Goal: Task Accomplishment & Management: Complete application form

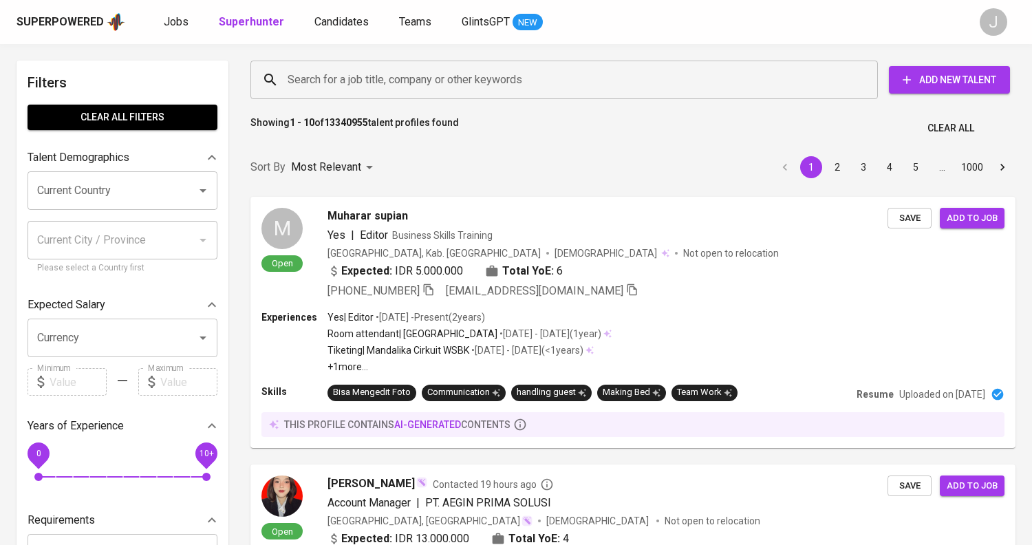
click at [948, 76] on span "Add New Talent" at bounding box center [949, 80] width 99 height 17
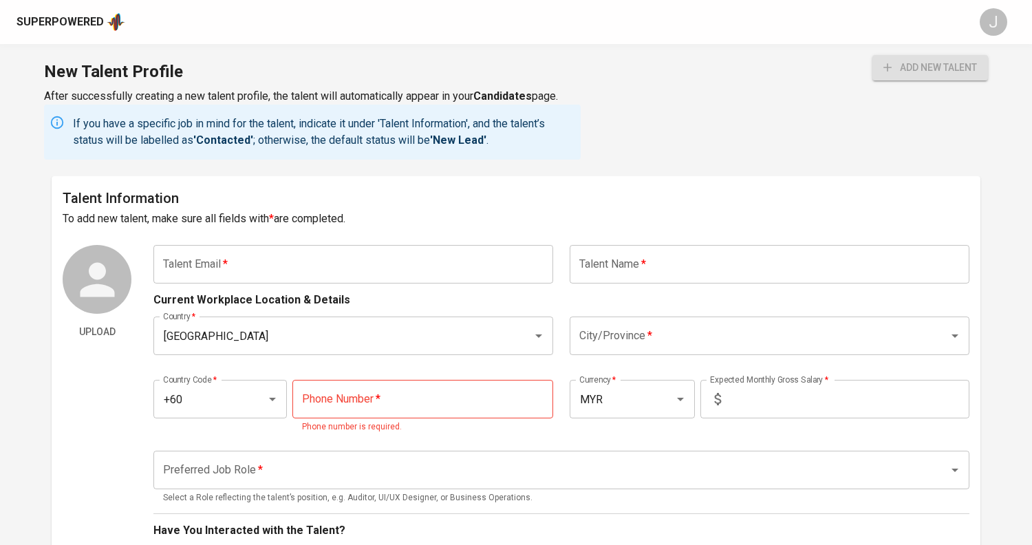
click at [240, 260] on input "text" at bounding box center [353, 264] width 400 height 39
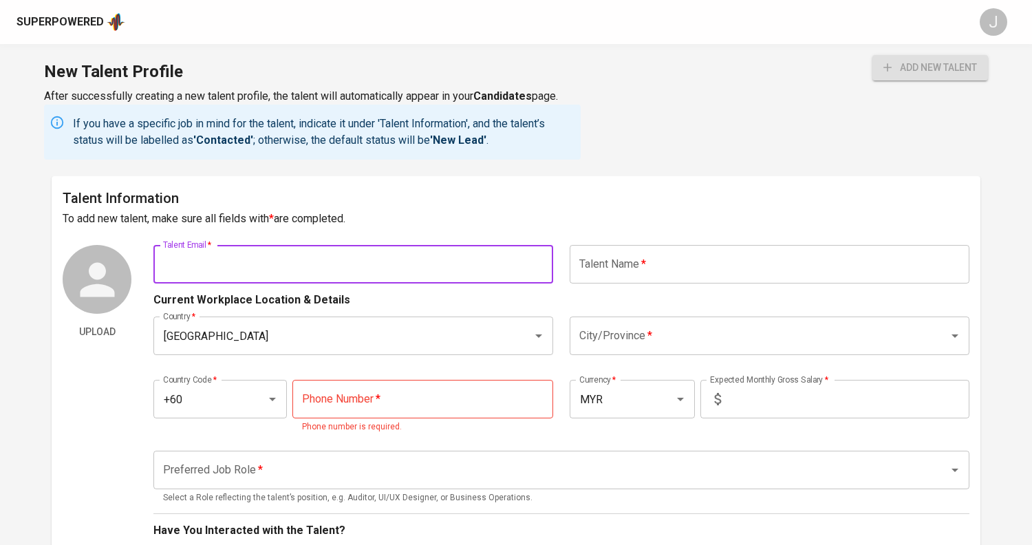
paste input "[EMAIL_ADDRESS][DOMAIN_NAME]"
type input "[EMAIL_ADDRESS][DOMAIN_NAME]"
click at [672, 270] on input "text" at bounding box center [770, 264] width 400 height 39
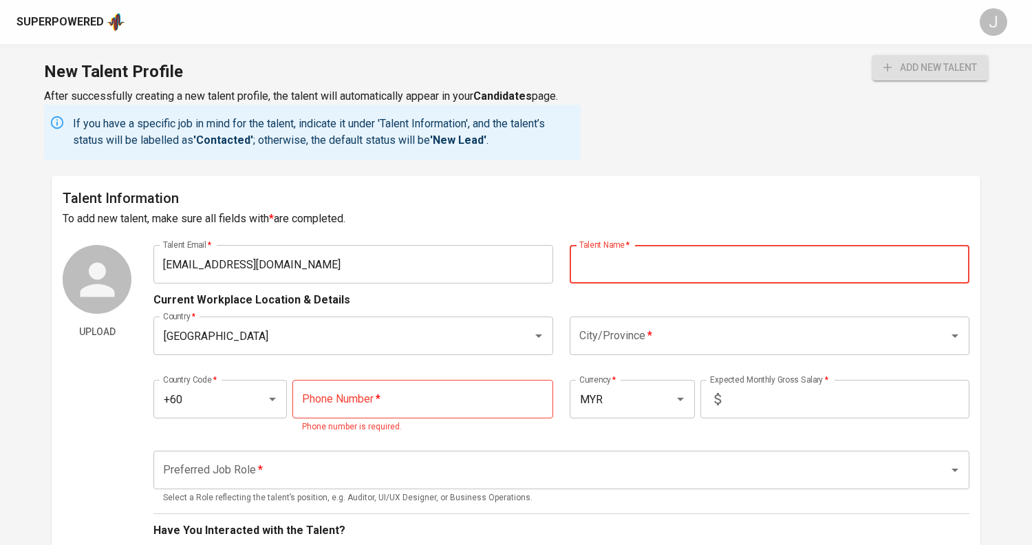
paste input "Yeo Lay Kian"
type input "Yeo Lay Kian"
click at [640, 332] on input "City/Province   *" at bounding box center [750, 336] width 349 height 26
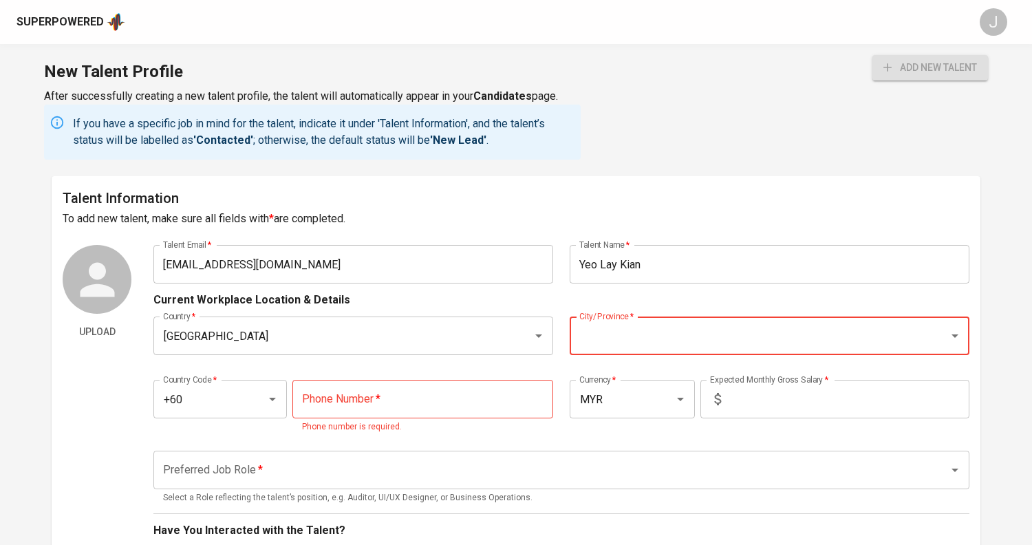
click at [331, 393] on input "tel" at bounding box center [422, 399] width 261 height 39
paste input "[PHONE_NUMBER]"
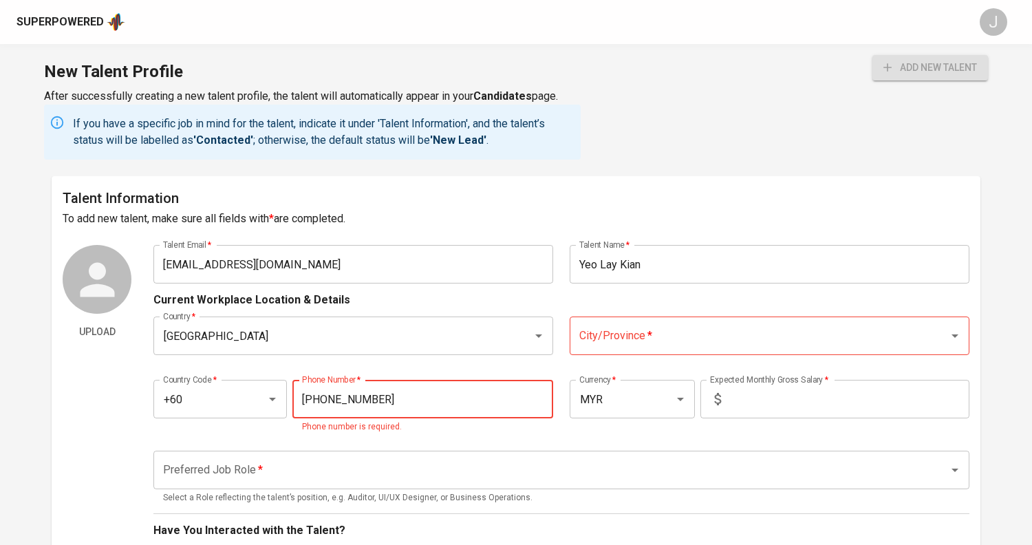
type input "[PHONE_NUMBER]"
click at [634, 334] on input "City/Province   *" at bounding box center [750, 336] width 349 height 26
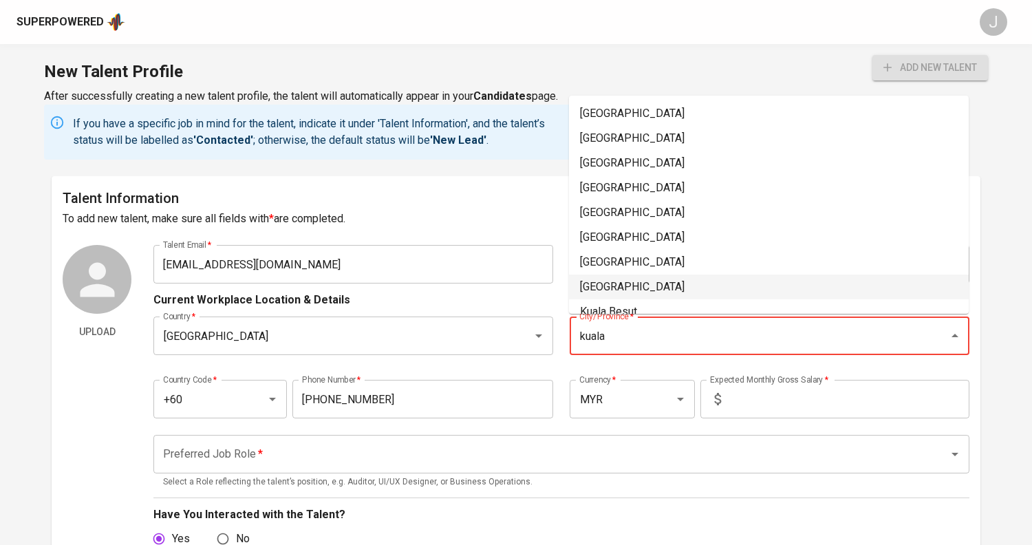
type input "kuala"
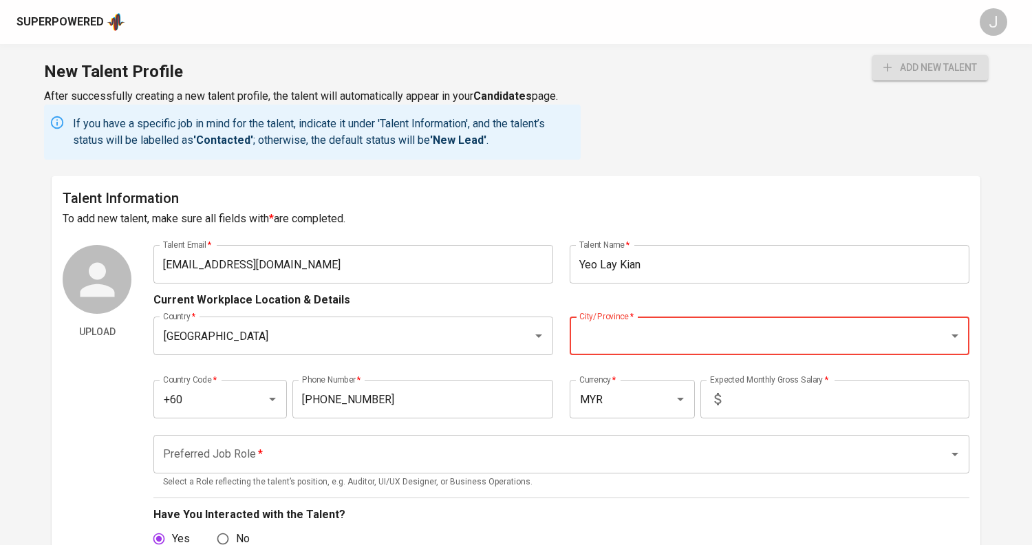
click at [665, 321] on div "City/Province *" at bounding box center [770, 336] width 400 height 39
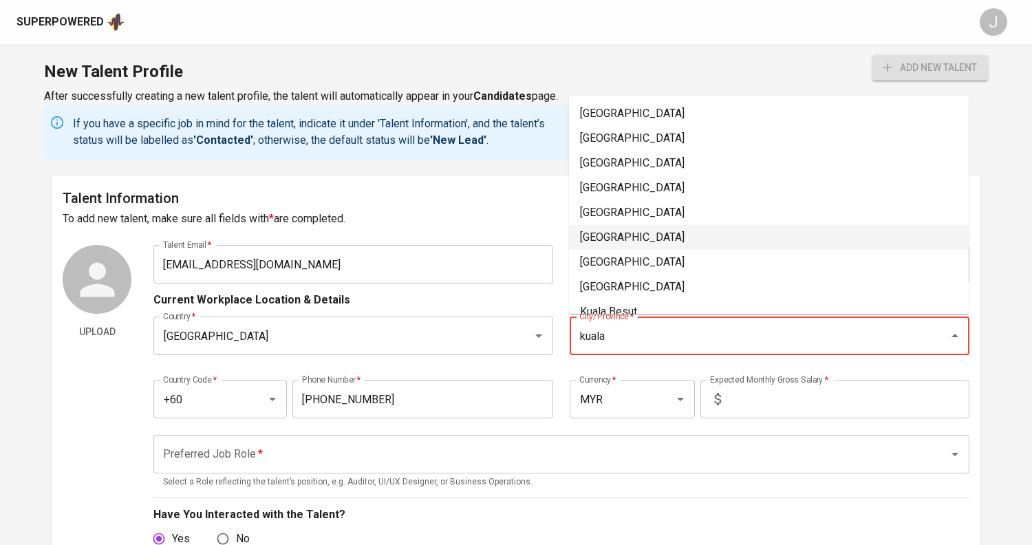
click at [661, 235] on li "[GEOGRAPHIC_DATA]" at bounding box center [769, 237] width 400 height 25
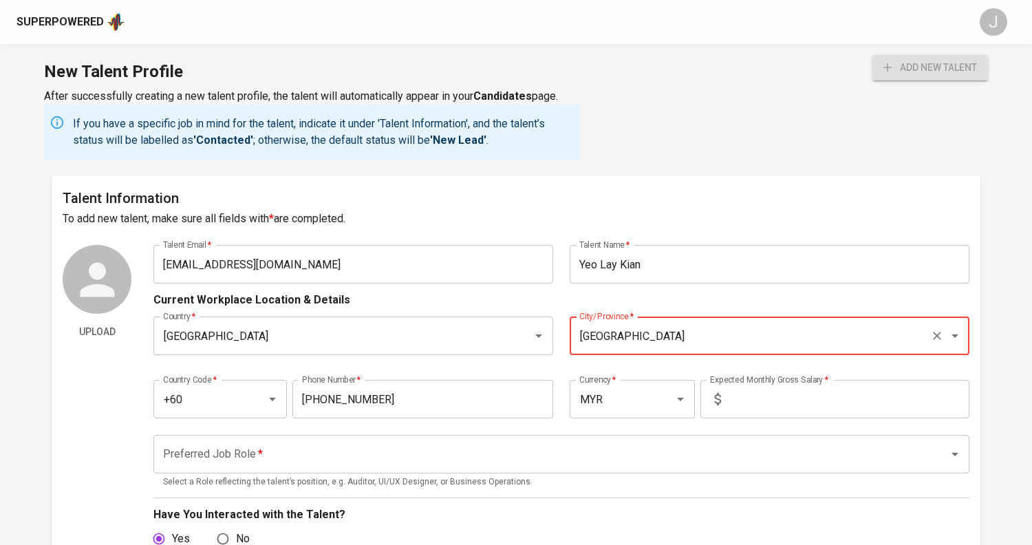
type input "[GEOGRAPHIC_DATA]"
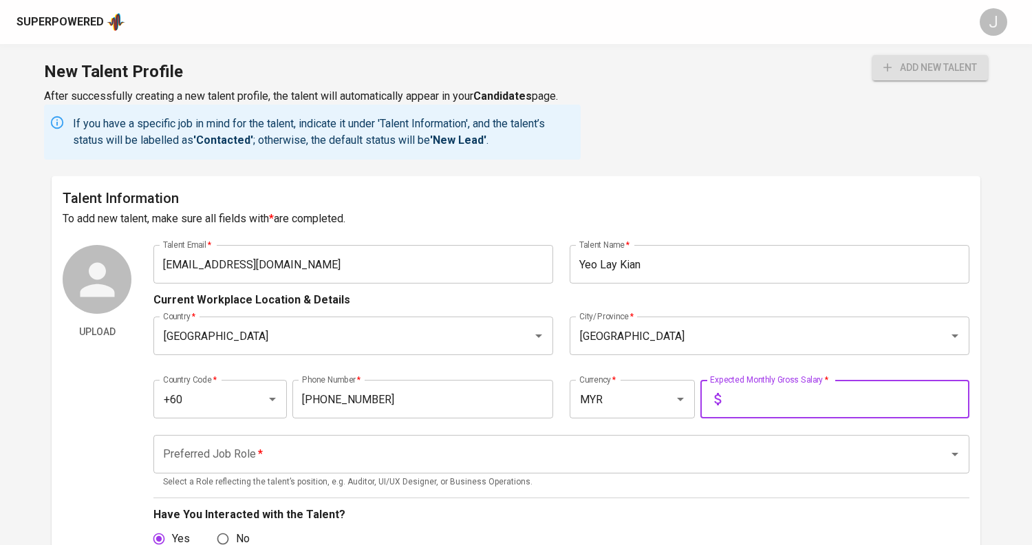
click at [756, 409] on input "text" at bounding box center [848, 399] width 243 height 39
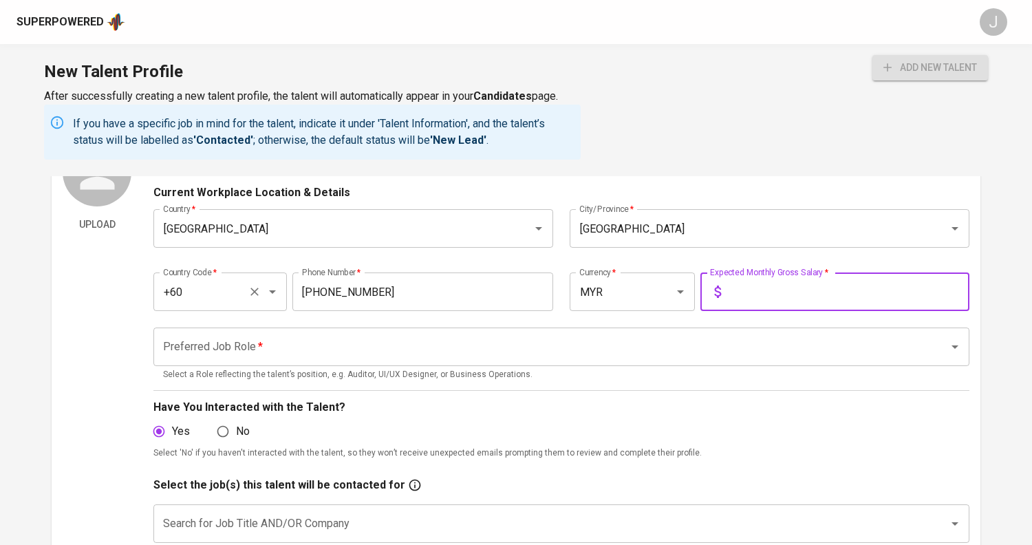
scroll to position [122, 0]
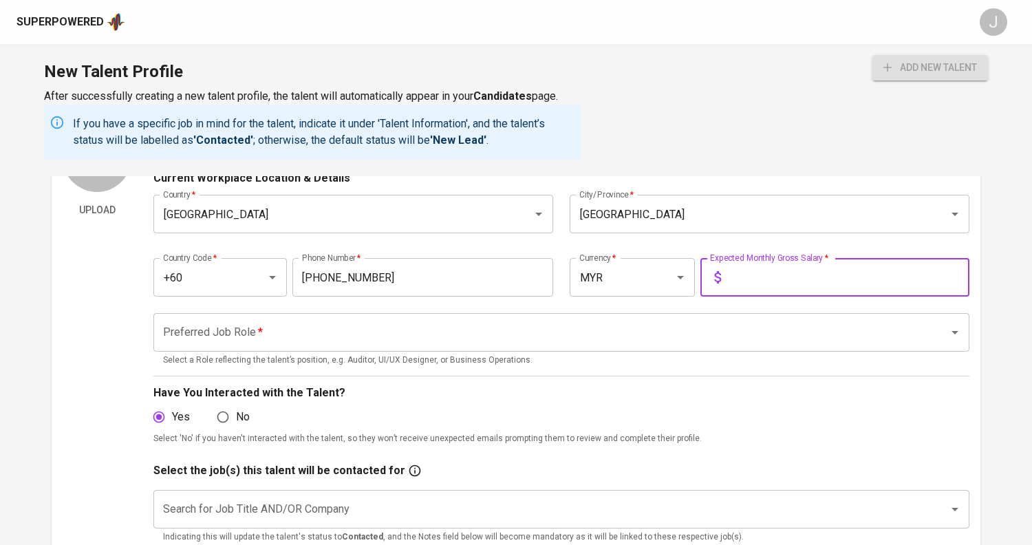
click at [285, 326] on input "Preferred Job Role   *" at bounding box center [542, 332] width 765 height 26
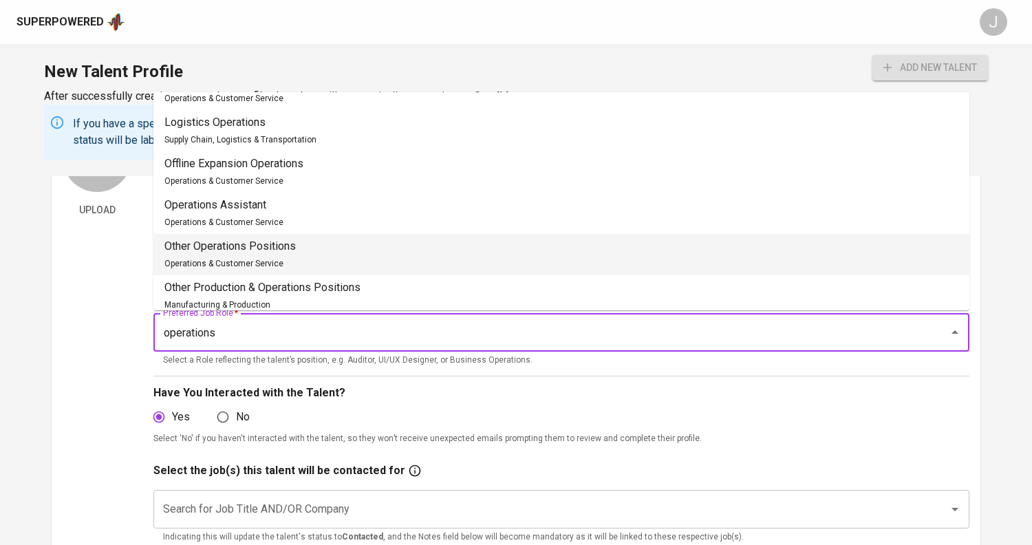
scroll to position [320, 0]
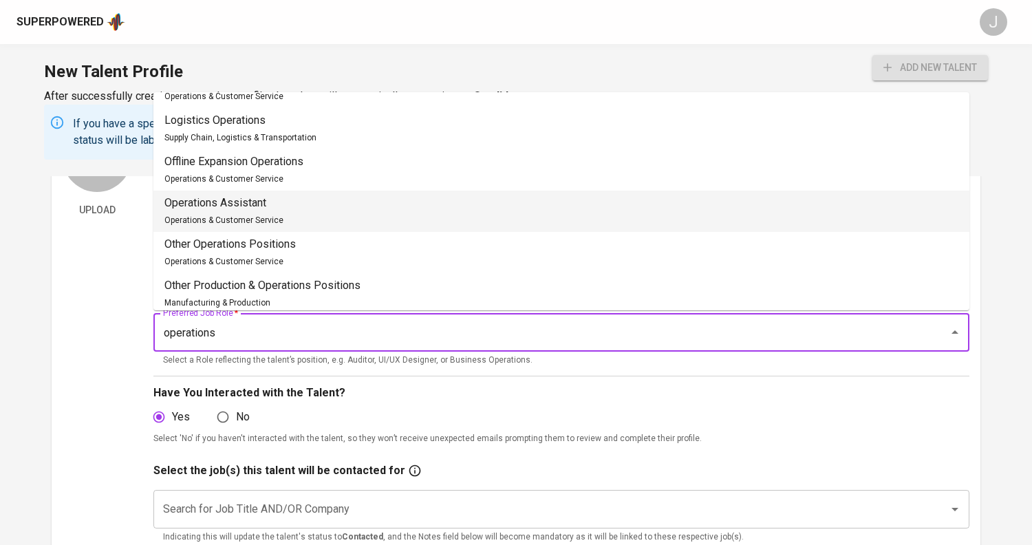
click at [328, 213] on li "Operations Assistant Operations & Customer Service" at bounding box center [561, 211] width 816 height 41
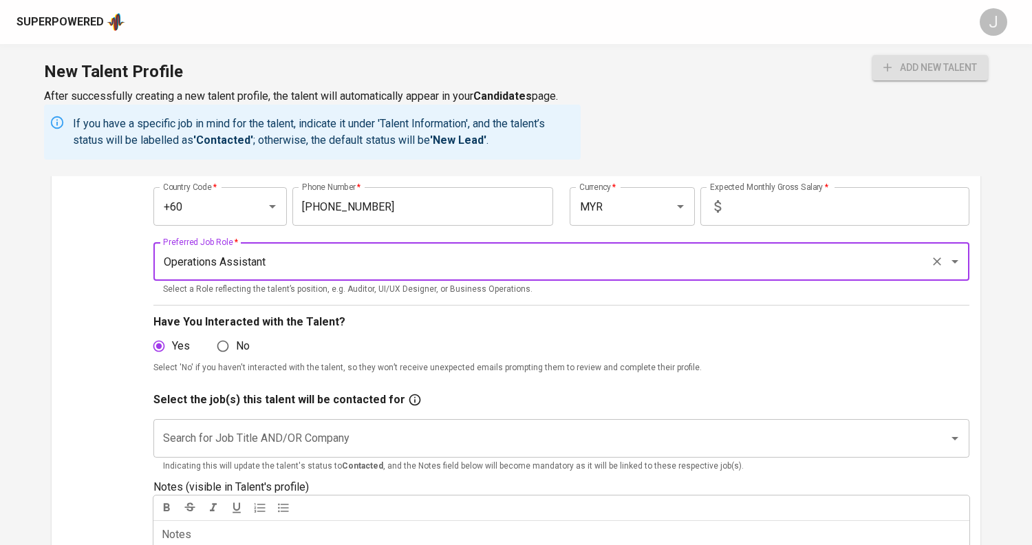
scroll to position [204, 0]
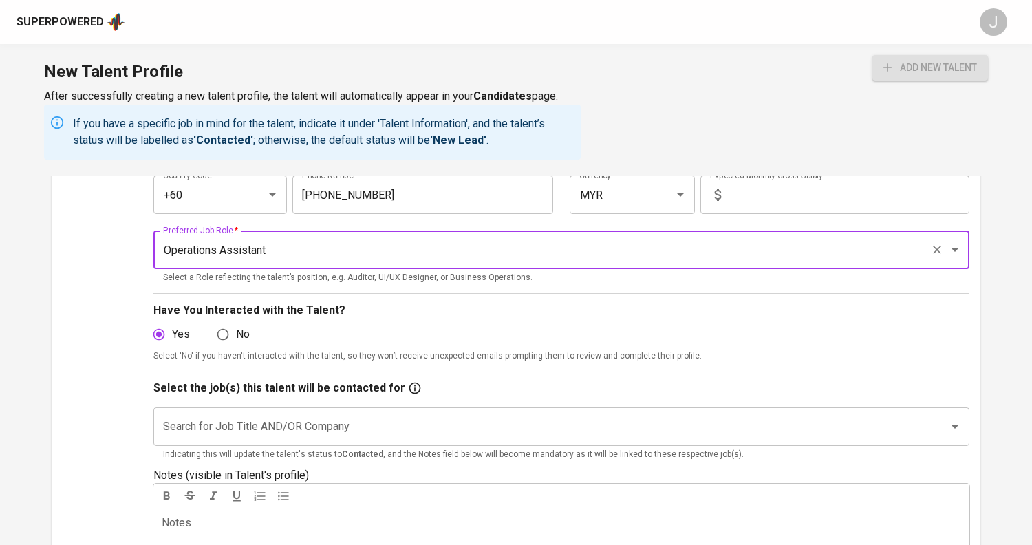
type input "Operations Assistant"
click at [380, 415] on input "Search for Job Title AND/OR Company" at bounding box center [542, 427] width 765 height 26
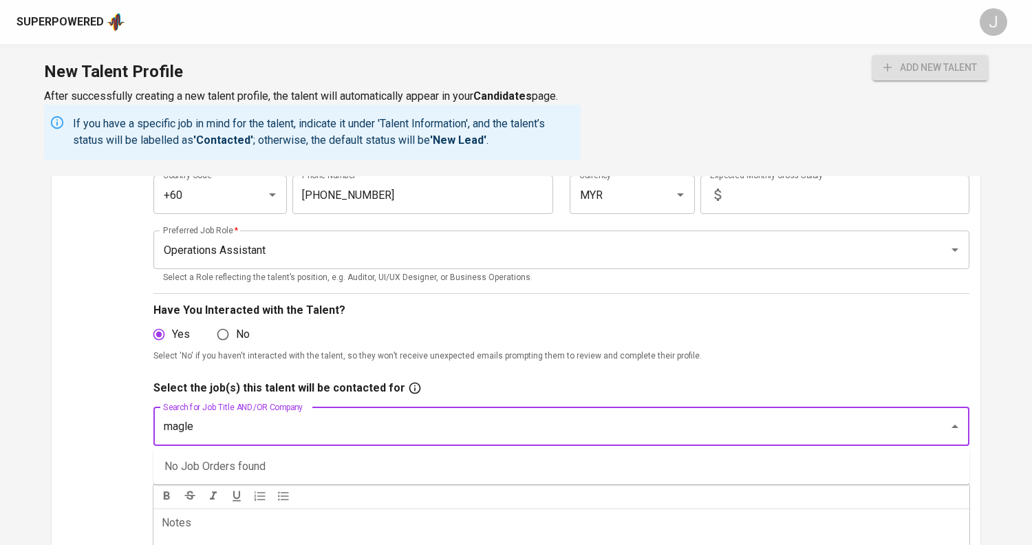
type input "maglev"
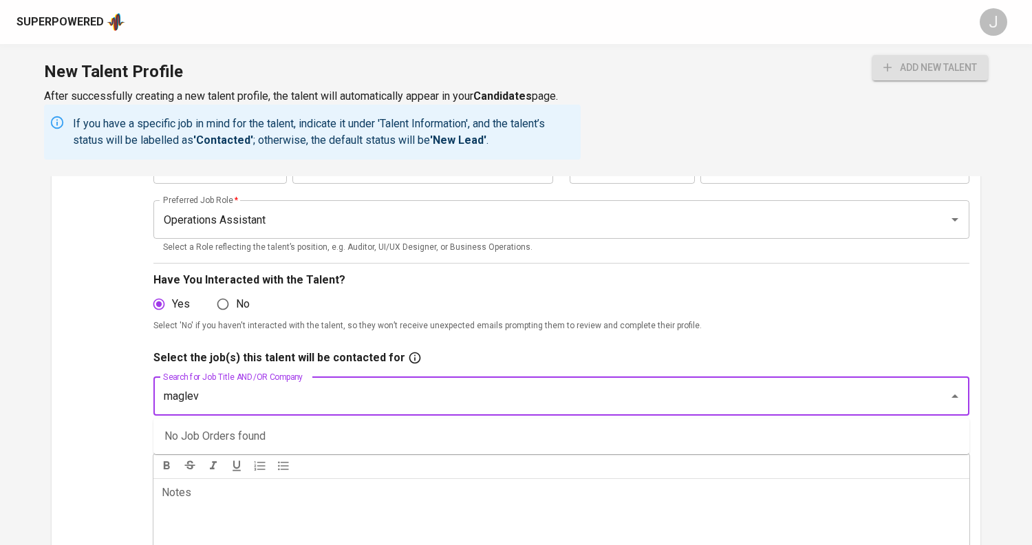
scroll to position [236, 0]
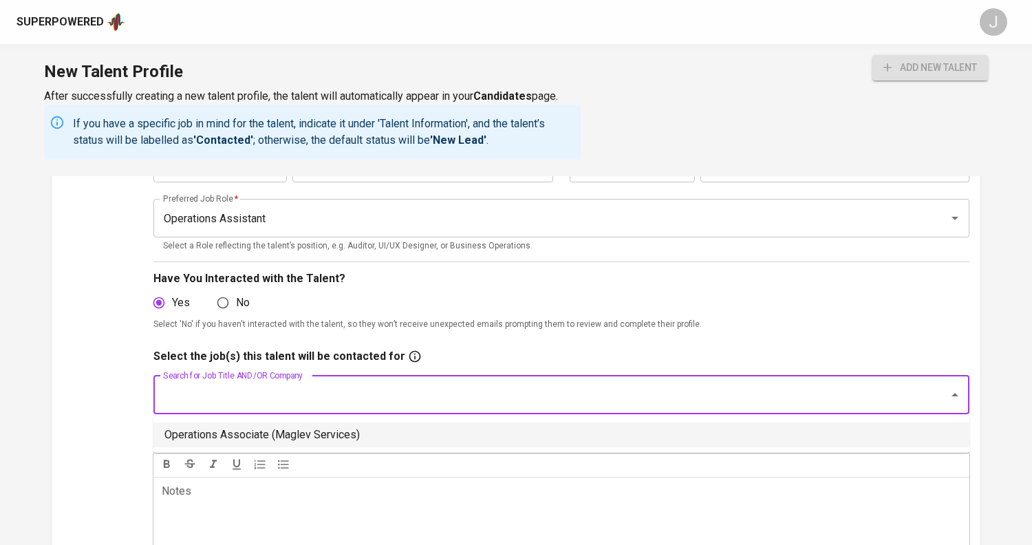
click at [306, 429] on li "Operations Associate (Maglev Services)" at bounding box center [561, 435] width 816 height 25
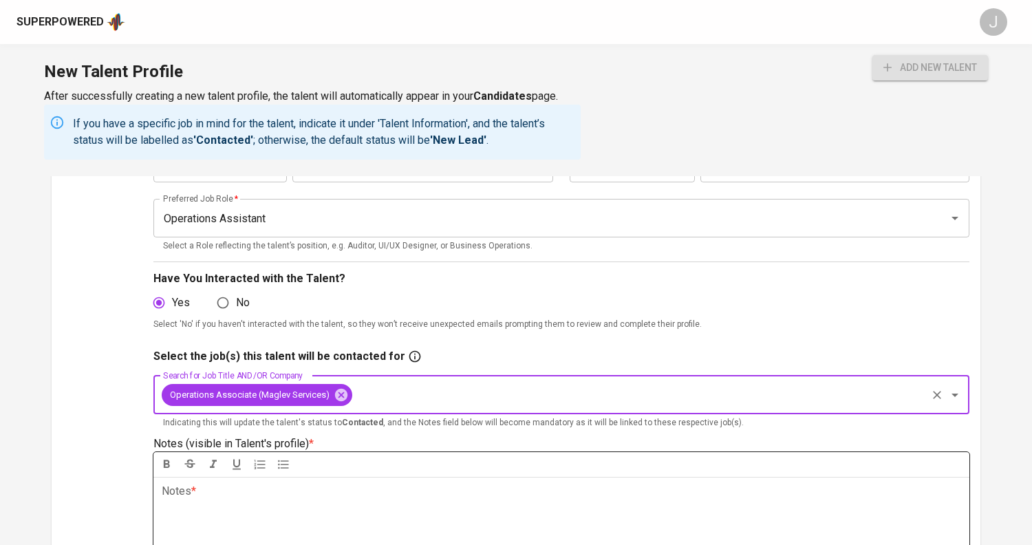
click at [281, 496] on p "Notes * ﻿" at bounding box center [562, 491] width 800 height 17
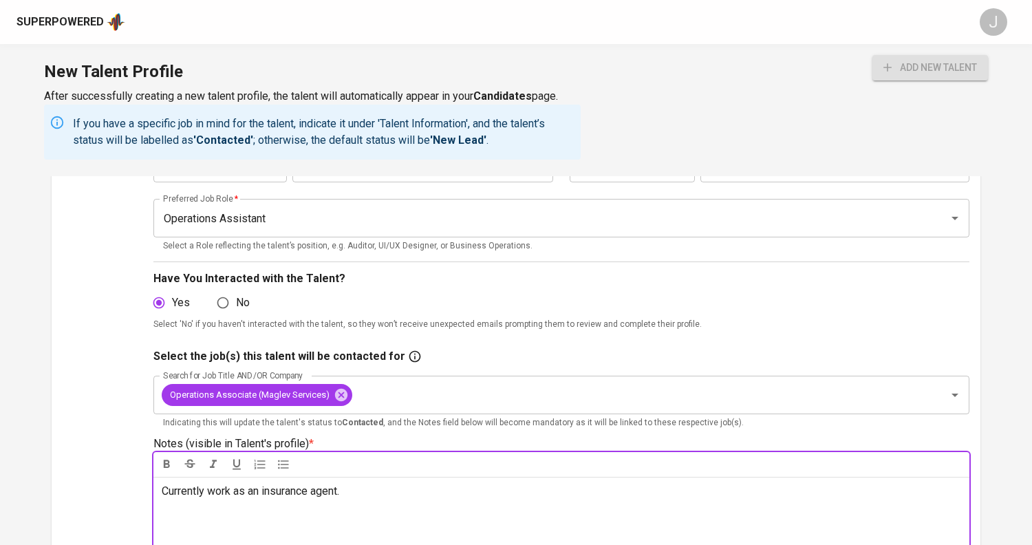
click at [330, 493] on span "Currently work as an insurance agent." at bounding box center [251, 490] width 178 height 13
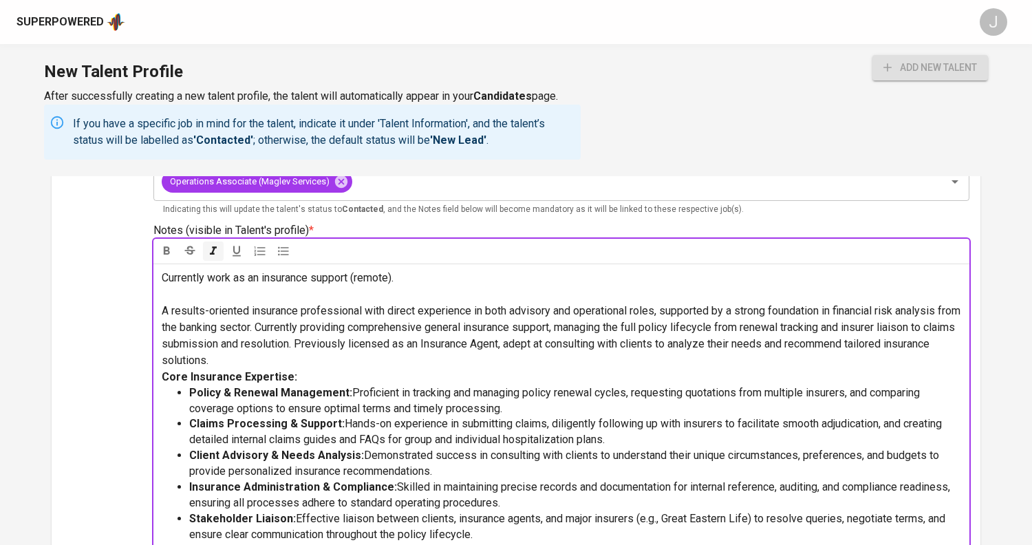
scroll to position [445, 0]
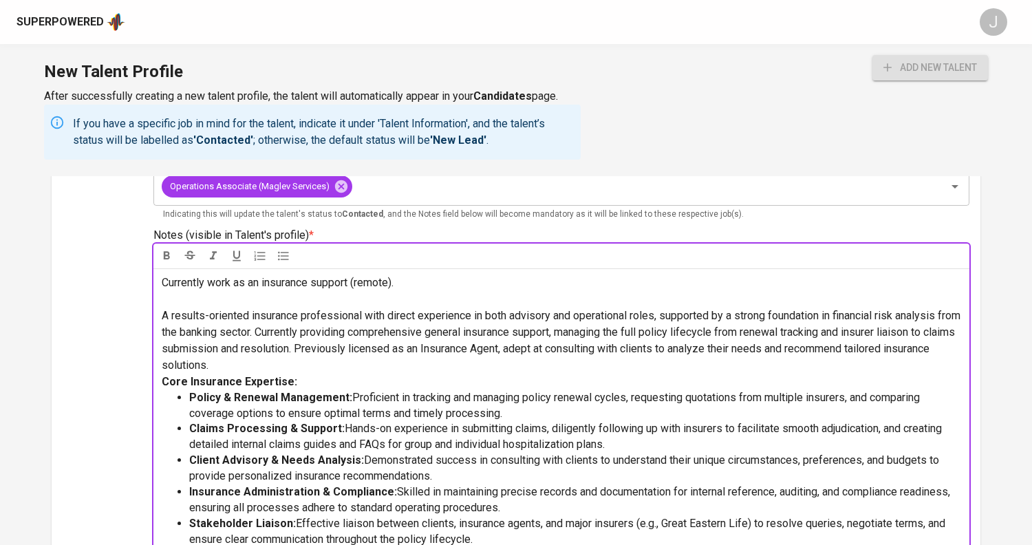
click at [412, 291] on p "﻿" at bounding box center [562, 299] width 800 height 17
click at [438, 332] on span "A results-oriented insurance professional with direct experience in both adviso…" at bounding box center [563, 340] width 802 height 63
click at [417, 350] on span "A results-oriented insurance professional with direct experience in both adviso…" at bounding box center [563, 340] width 802 height 63
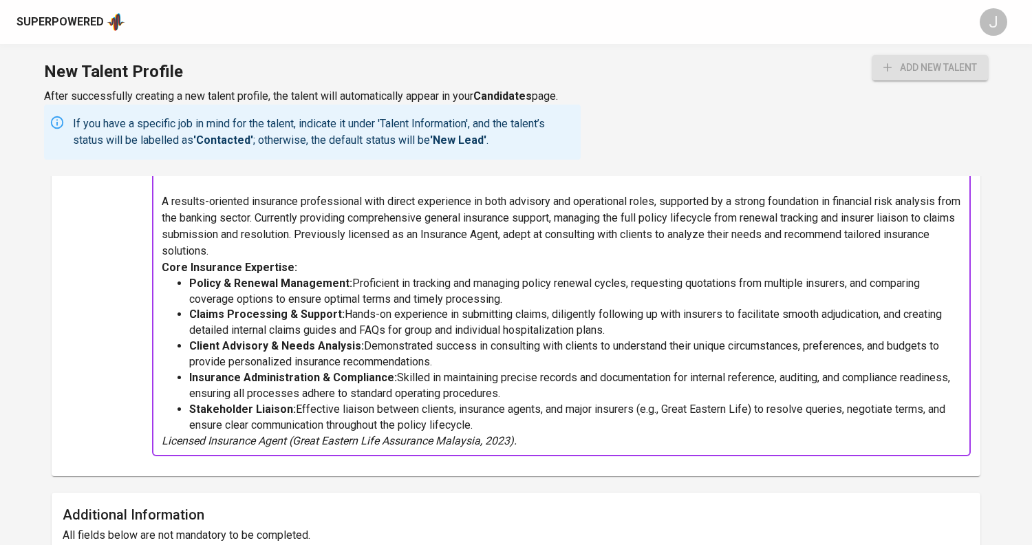
scroll to position [572, 0]
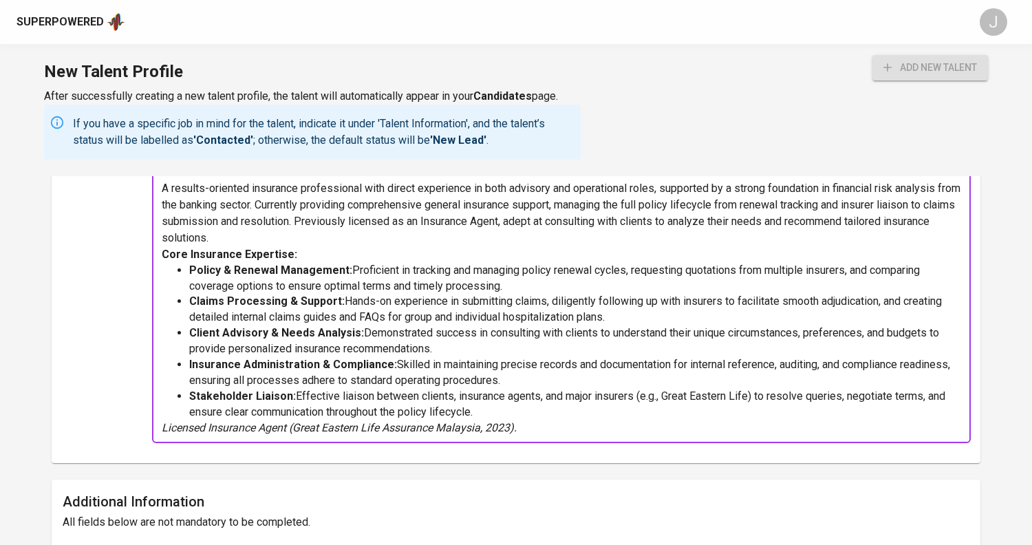
click at [556, 425] on p "Licensed Insurance Agent (Great Eastern Life Assurance Malaysia, 2023)." at bounding box center [562, 428] width 800 height 17
click at [584, 261] on p "Core Insurance Expertise:" at bounding box center [562, 254] width 800 height 17
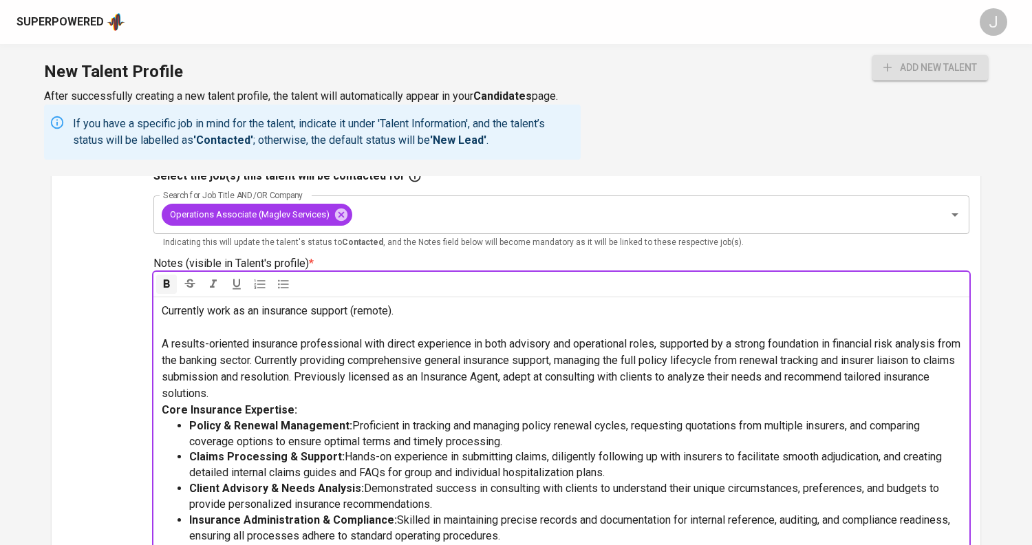
scroll to position [400, 0]
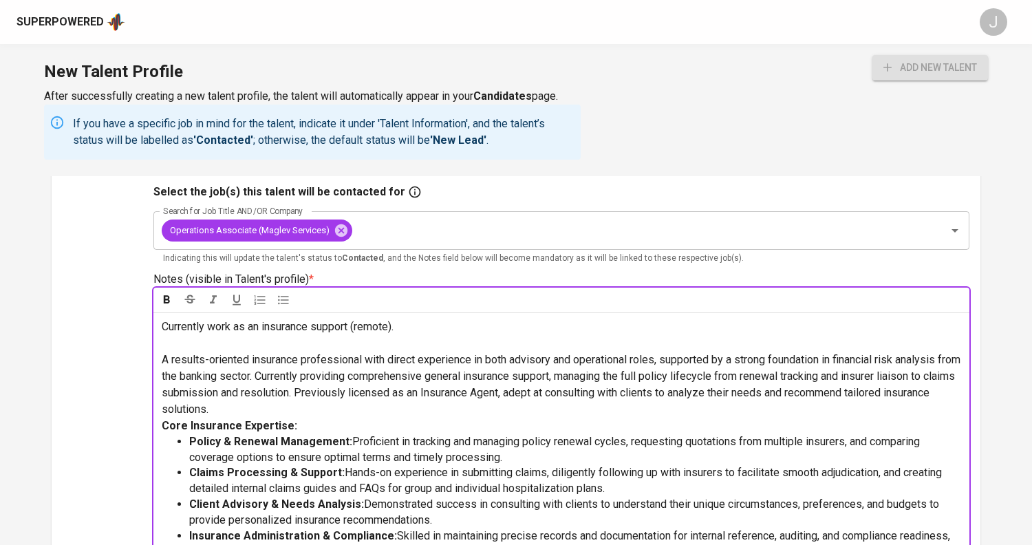
click at [575, 319] on p "Currently work as an insurance support (remote)." at bounding box center [562, 327] width 800 height 17
click at [581, 335] on p "﻿" at bounding box center [562, 343] width 800 height 17
click at [432, 323] on p "Currently work as an insurance support (remote)." at bounding box center [562, 327] width 800 height 17
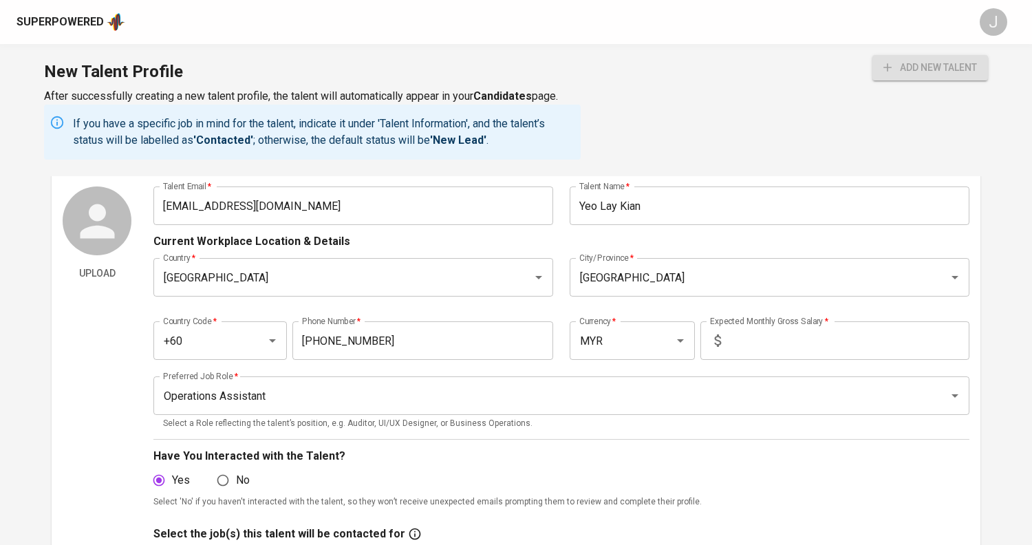
scroll to position [0, 0]
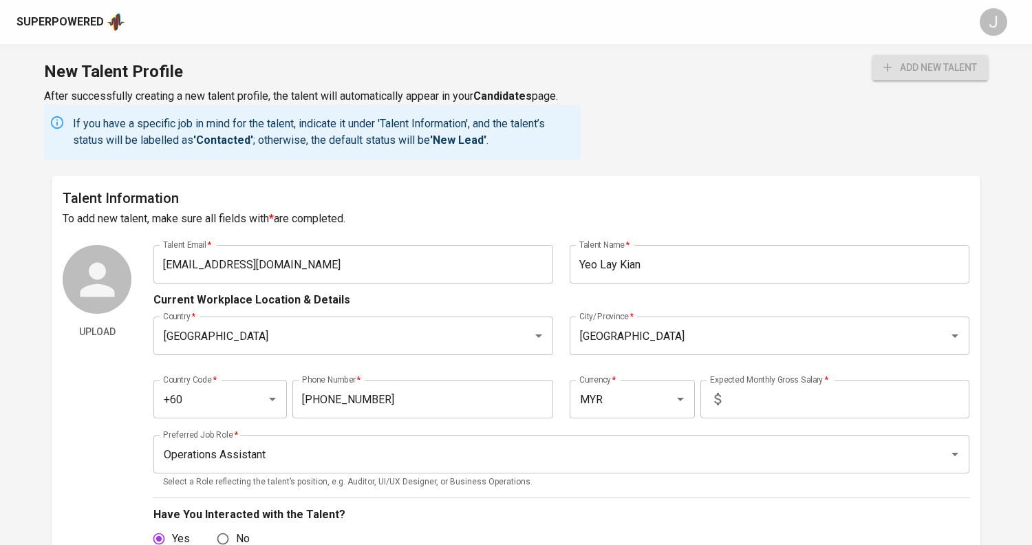
click at [905, 84] on div "add new talent" at bounding box center [931, 107] width 116 height 105
click at [905, 63] on span "add new talent" at bounding box center [931, 67] width 94 height 17
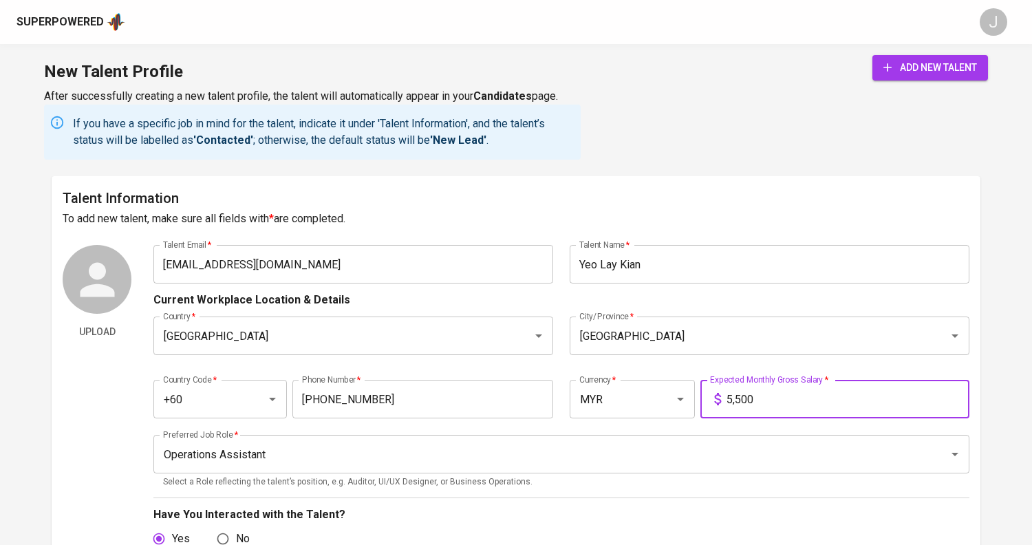
type input "5,500"
click at [924, 65] on span "add new talent" at bounding box center [931, 67] width 94 height 17
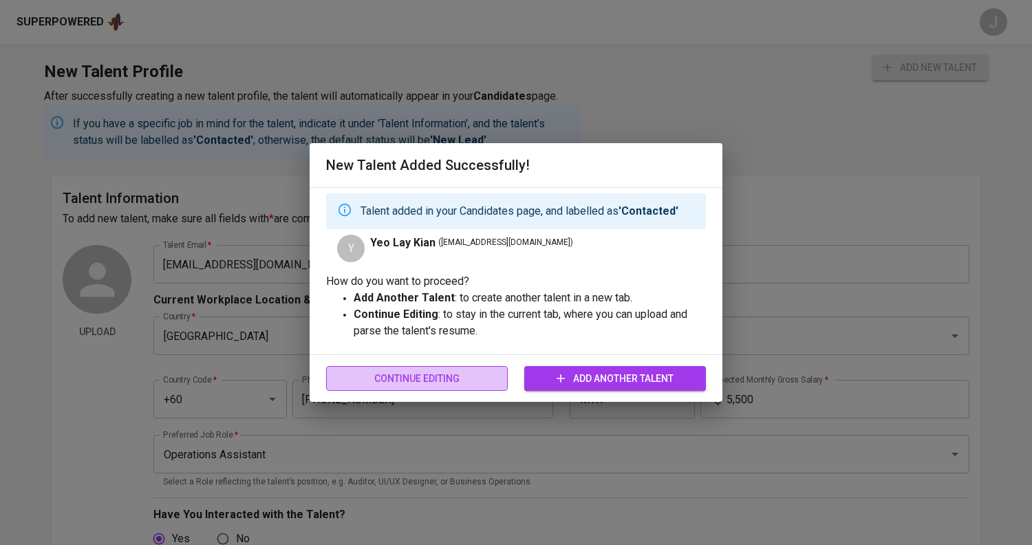
click at [425, 372] on span "Continue Editing" at bounding box center [417, 378] width 160 height 17
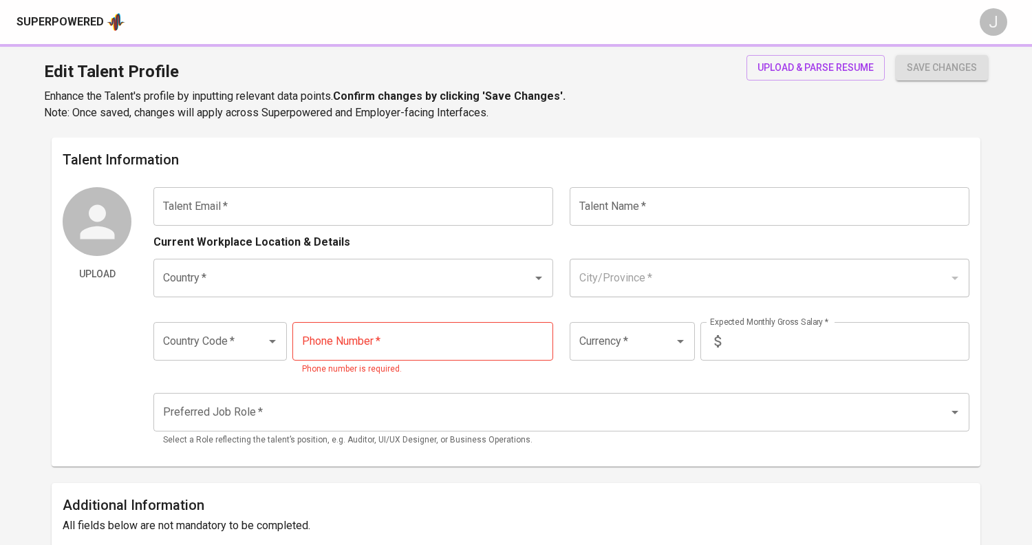
type input "[EMAIL_ADDRESS][DOMAIN_NAME]"
type input "Yeo Lay Kian"
type input "[GEOGRAPHIC_DATA]"
type input "+60"
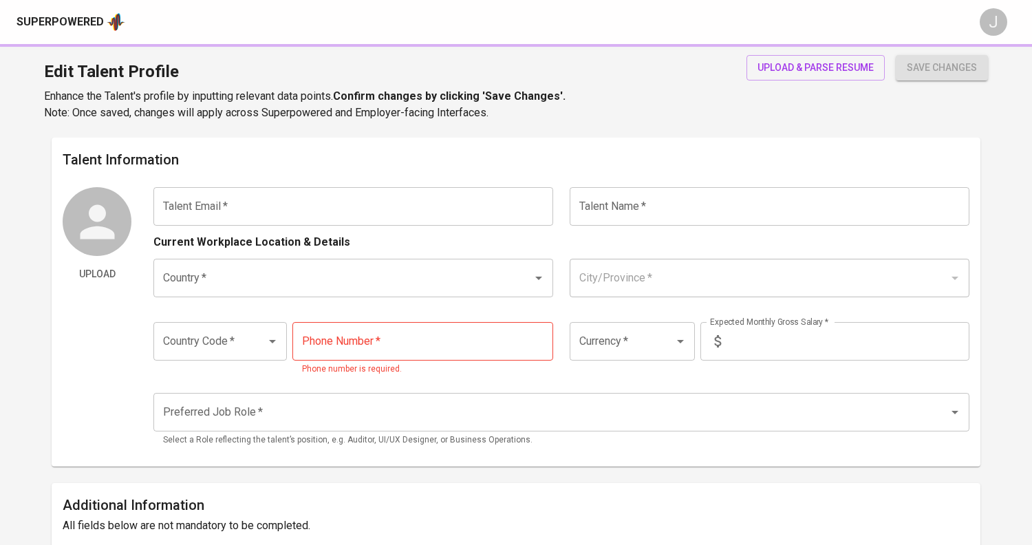
type input "[PHONE_NUMBER]"
type input "MYR"
type input "5,500"
type input "Operations Assistant"
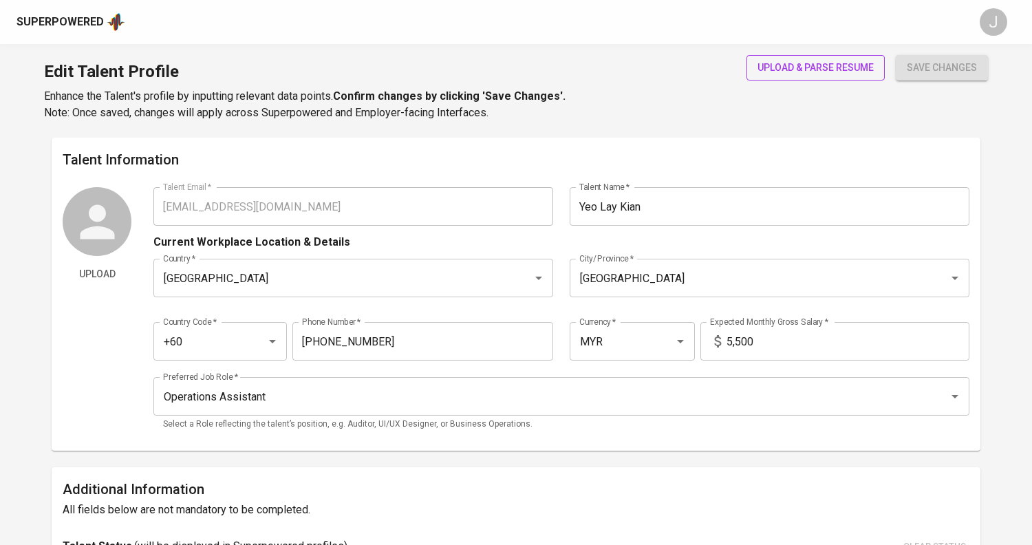
click at [820, 67] on span "upload & parse resume" at bounding box center [816, 67] width 116 height 17
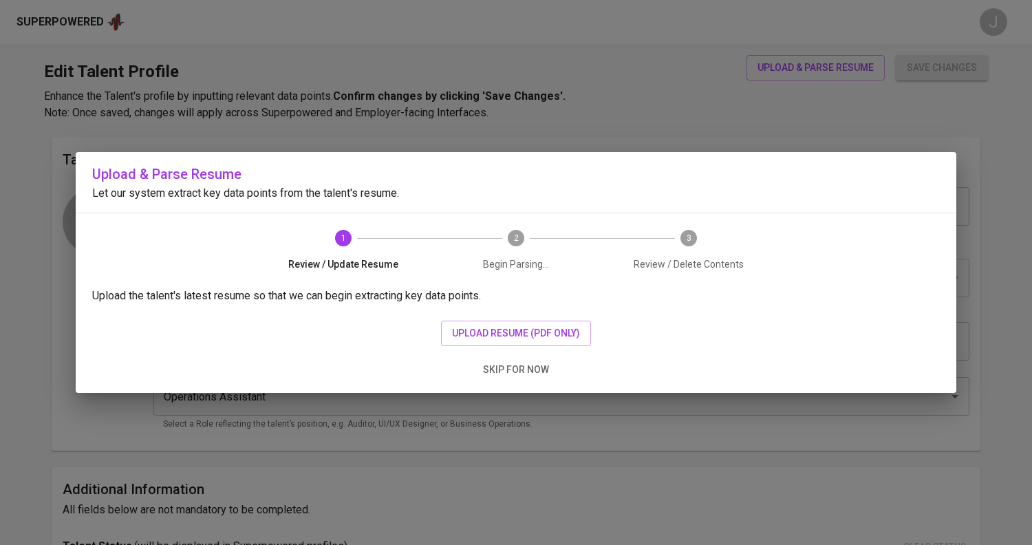
click at [486, 312] on div "Upload the talent's latest resume so that we can begin extracting key data poin…" at bounding box center [516, 340] width 881 height 105
click at [490, 325] on span "upload resume (pdf only)" at bounding box center [516, 333] width 128 height 17
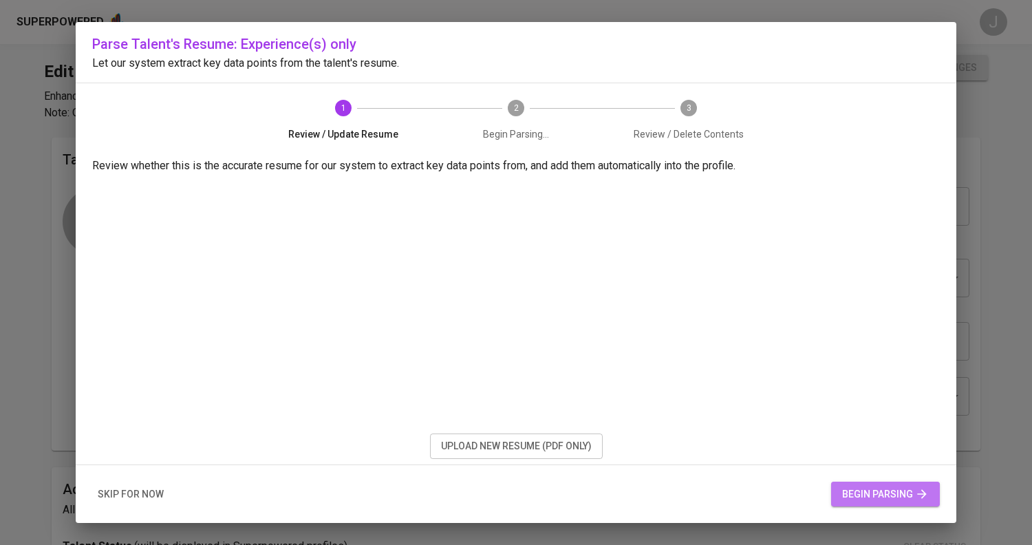
click at [892, 492] on span "begin parsing" at bounding box center [885, 494] width 87 height 17
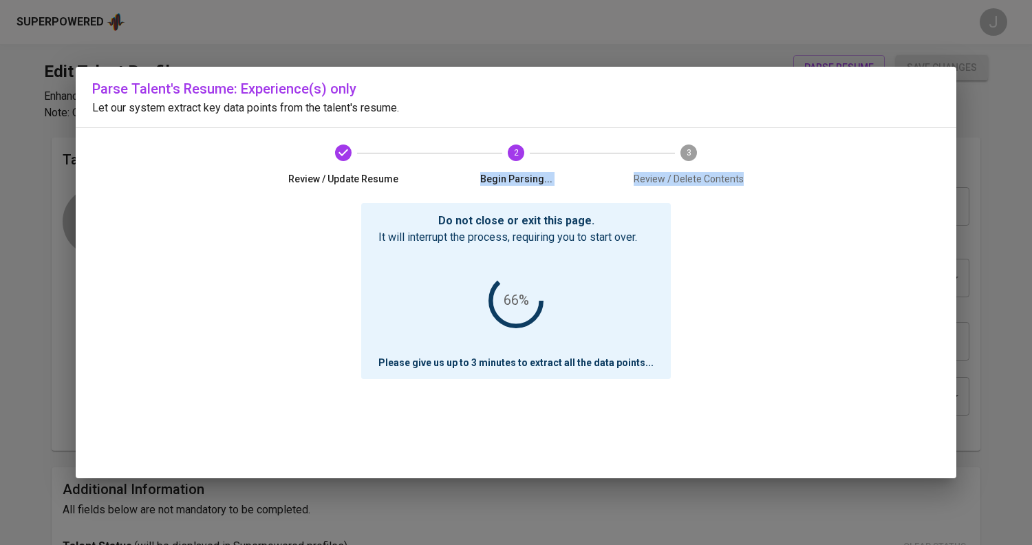
drag, startPoint x: 745, startPoint y: 178, endPoint x: 442, endPoint y: 177, distance: 302.8
click at [442, 177] on div "Review / Update Resume 2 Begin Parsing... 3 Review / Delete Contents" at bounding box center [516, 165] width 550 height 74
drag, startPoint x: 283, startPoint y: 178, endPoint x: 715, endPoint y: 202, distance: 432.8
click at [715, 202] on div "Parse Talent's Resume: Experience(s) only Let our system extract key data point…" at bounding box center [516, 272] width 881 height 411
click at [715, 181] on span "Review / Delete Contents" at bounding box center [689, 179] width 162 height 14
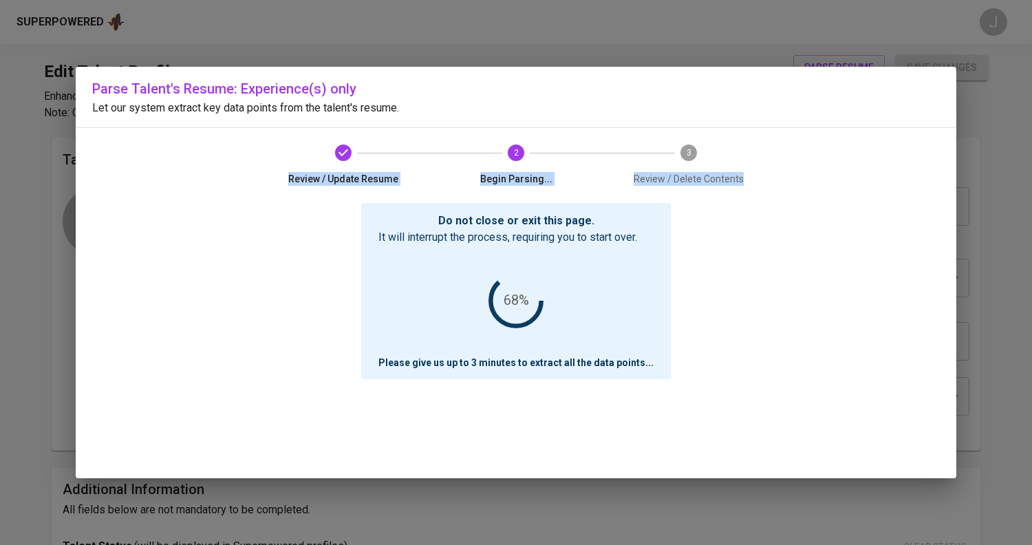
drag, startPoint x: 744, startPoint y: 176, endPoint x: 268, endPoint y: 155, distance: 476.0
click at [268, 155] on div "Review / Update Resume 2 Begin Parsing... 3 Review / Delete Contents" at bounding box center [516, 165] width 550 height 74
click at [269, 168] on span "Review / Update Resume" at bounding box center [344, 173] width 162 height 25
drag, startPoint x: 286, startPoint y: 177, endPoint x: 790, endPoint y: 176, distance: 504.4
click at [790, 176] on div "Review / Update Resume 2 Begin Parsing... 3 Review / Delete Contents" at bounding box center [516, 165] width 550 height 74
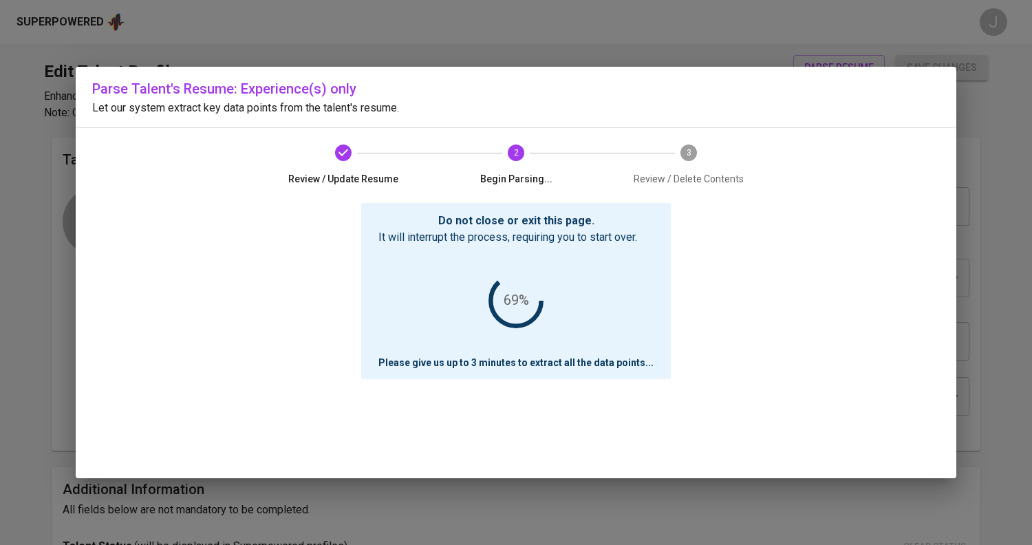
click at [782, 266] on div "Do not close or exit this page. It will interrupt the process, requiring you to…" at bounding box center [516, 340] width 848 height 275
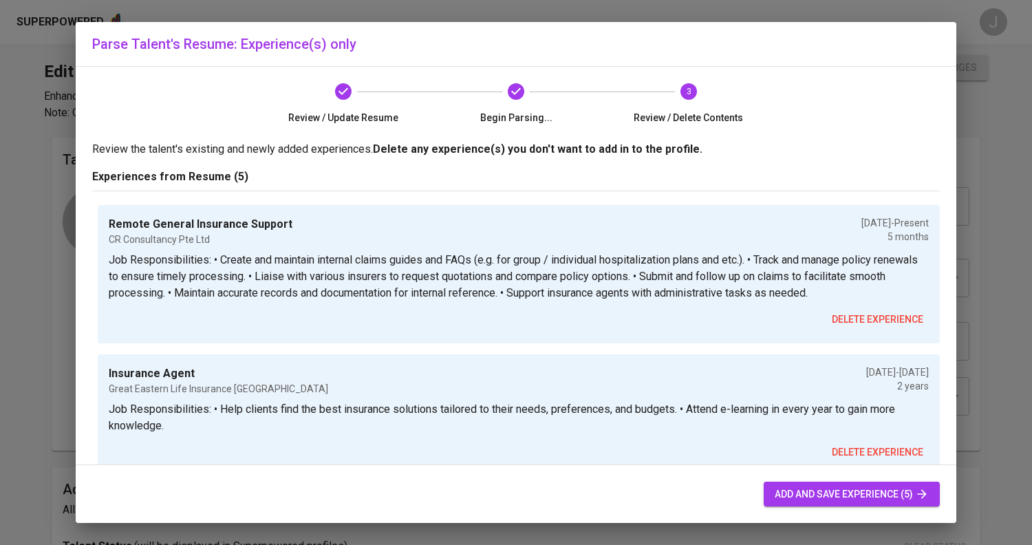
click at [813, 498] on span "add and save experience (5)" at bounding box center [852, 494] width 154 height 17
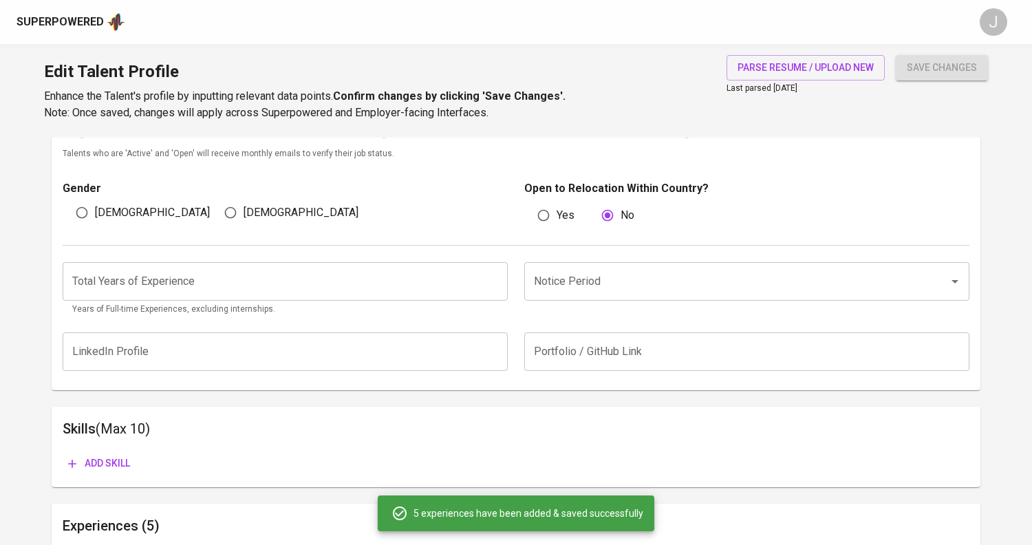
scroll to position [430, 0]
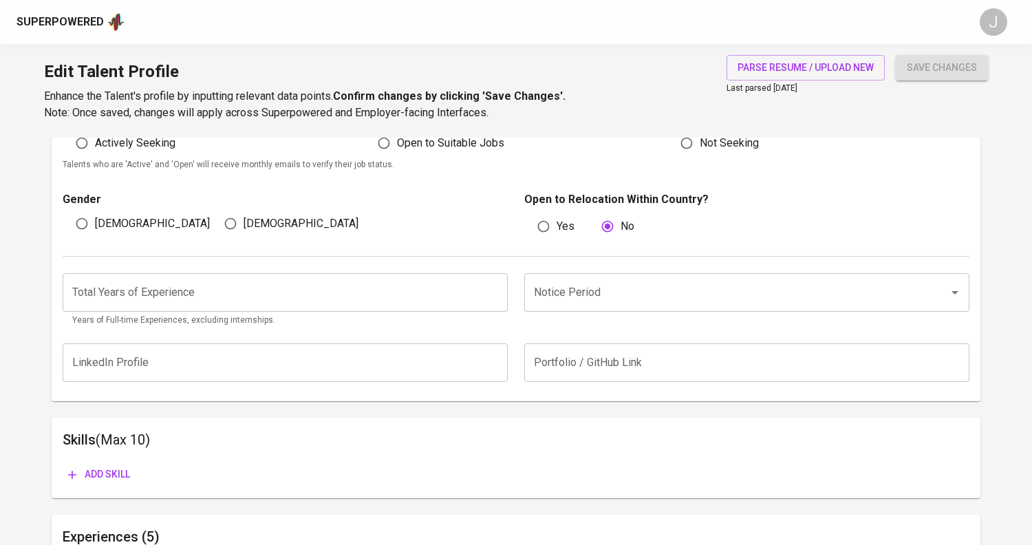
click at [288, 297] on input "number" at bounding box center [285, 292] width 445 height 39
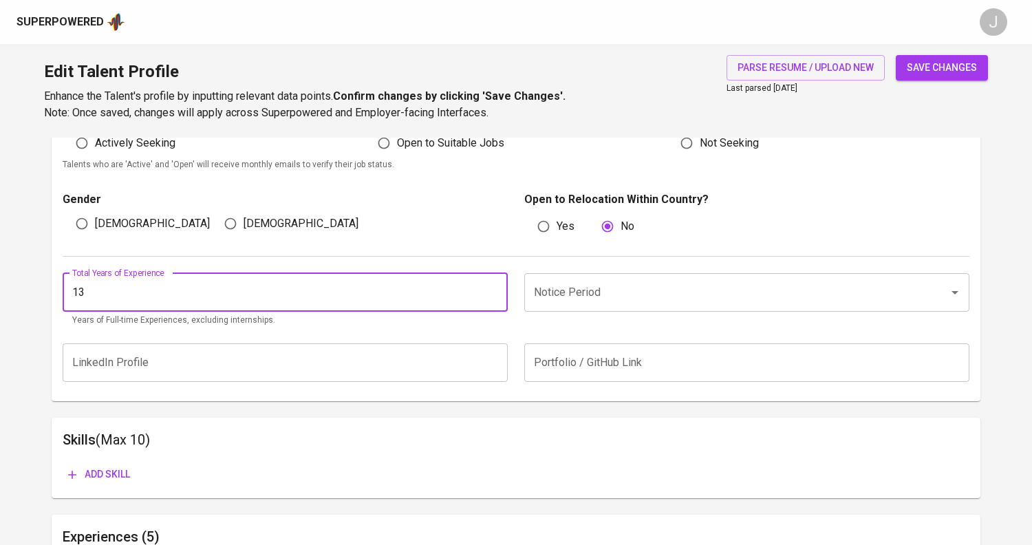
type input "13"
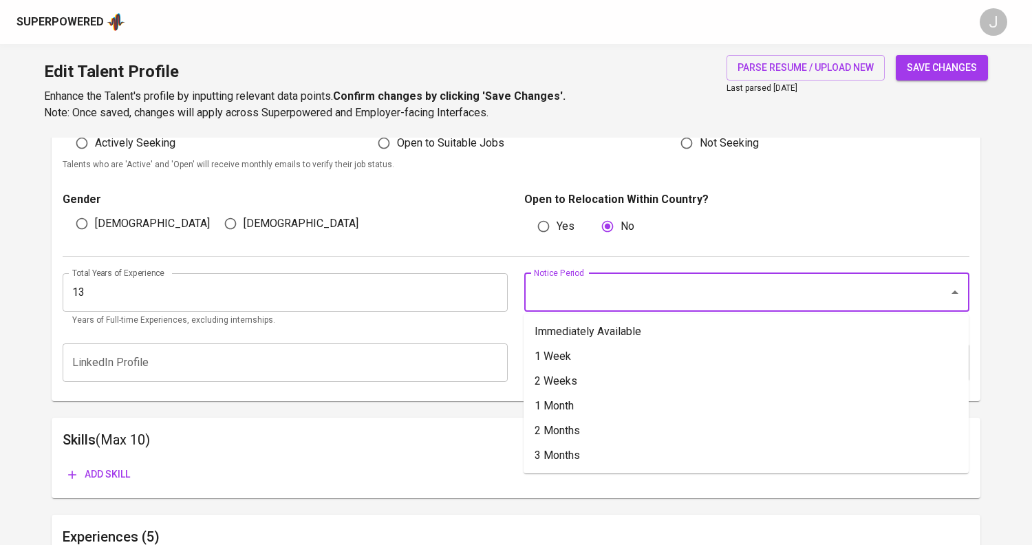
click at [630, 300] on input "Notice Period" at bounding box center [728, 292] width 394 height 26
click at [666, 350] on li "1 Week" at bounding box center [746, 356] width 445 height 25
type input "1 Week"
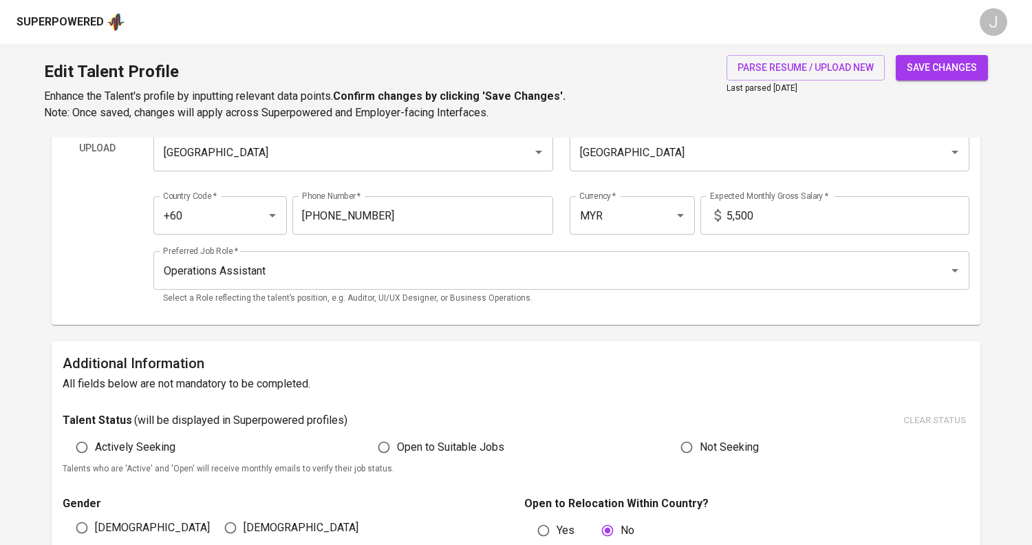
scroll to position [0, 0]
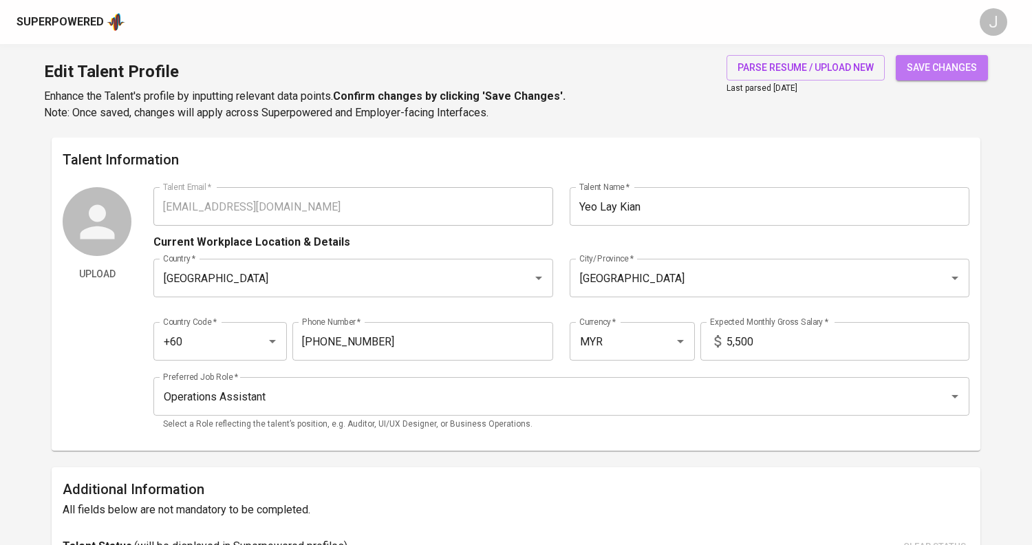
click at [957, 71] on span "save changes" at bounding box center [942, 67] width 70 height 17
click at [78, 26] on div "Superpowered" at bounding box center [60, 22] width 87 height 16
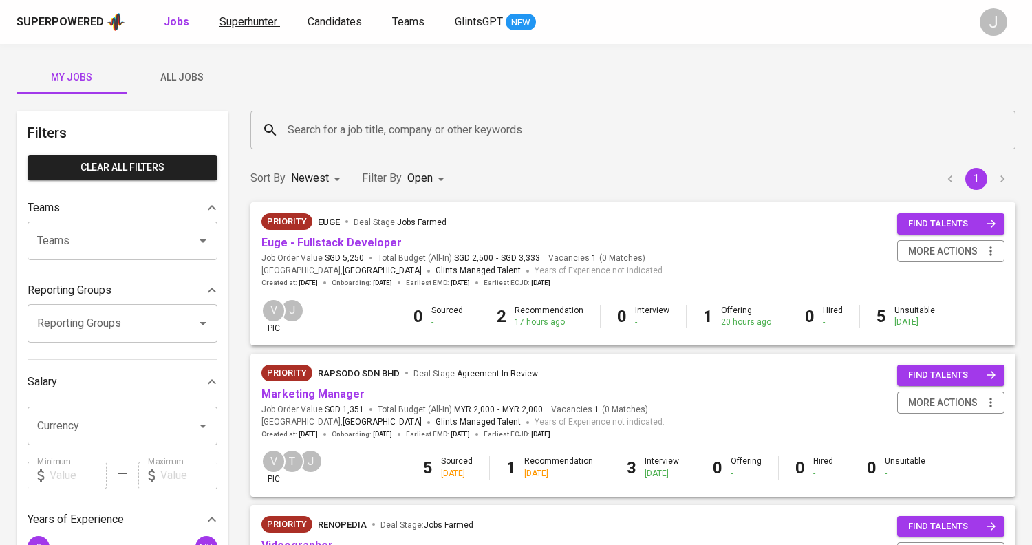
click at [254, 21] on span "Superhunter" at bounding box center [249, 21] width 58 height 13
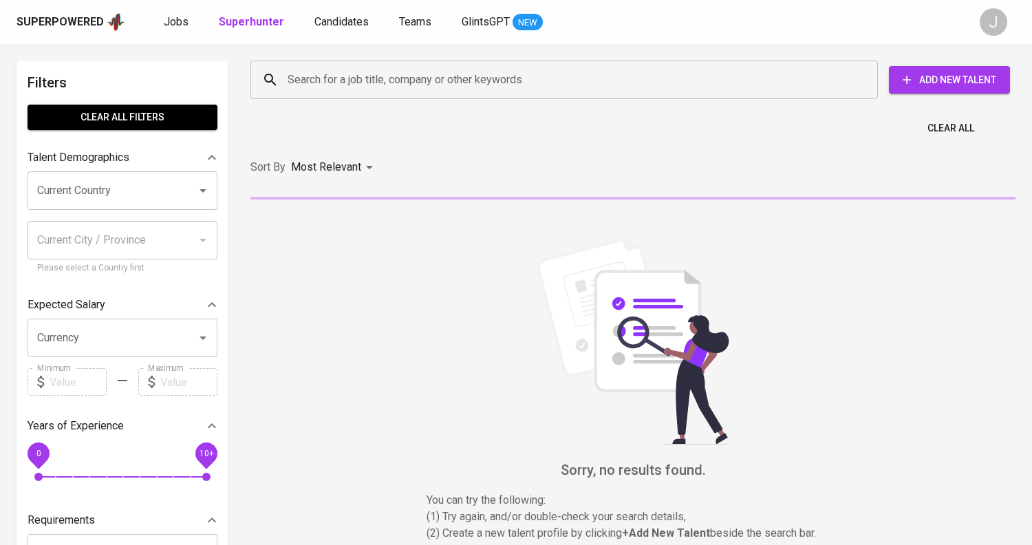
click at [367, 82] on input "Search for a job title, company or other keywords" at bounding box center [567, 80] width 567 height 26
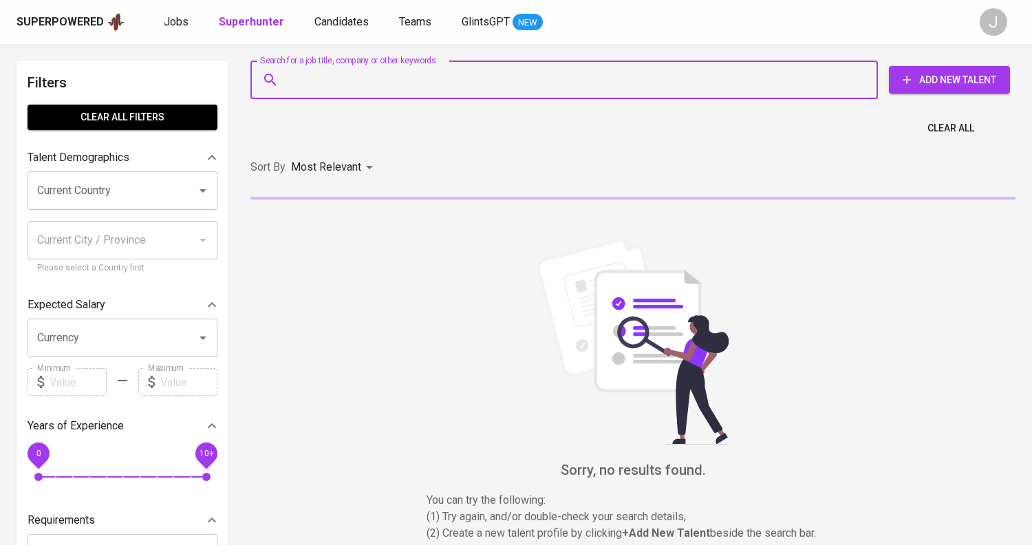
paste input "[EMAIL_ADDRESS][DOMAIN_NAME]"
type input "[EMAIL_ADDRESS][DOMAIN_NAME]"
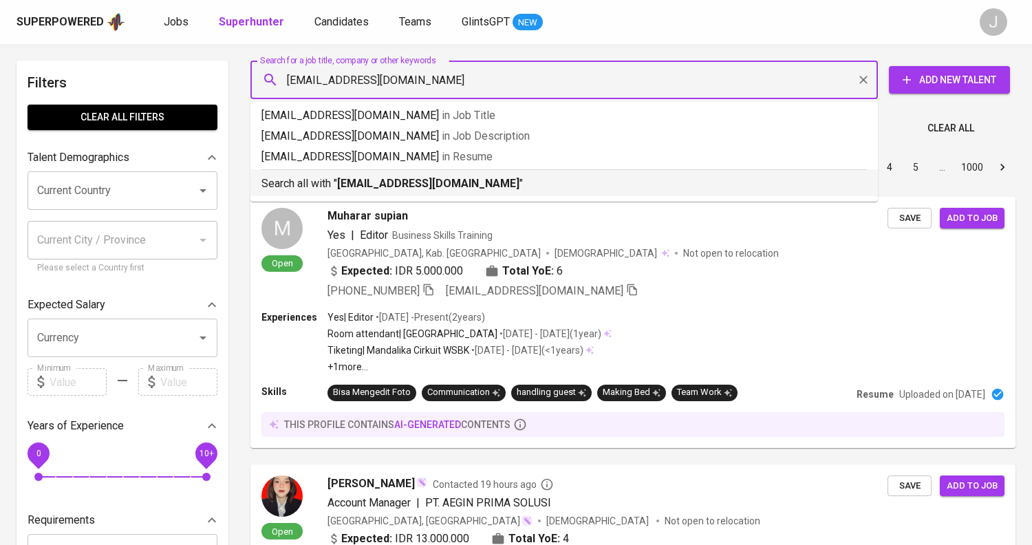
click at [403, 183] on b "[EMAIL_ADDRESS][DOMAIN_NAME]" at bounding box center [428, 183] width 182 height 13
